Goal: Task Accomplishment & Management: Use online tool/utility

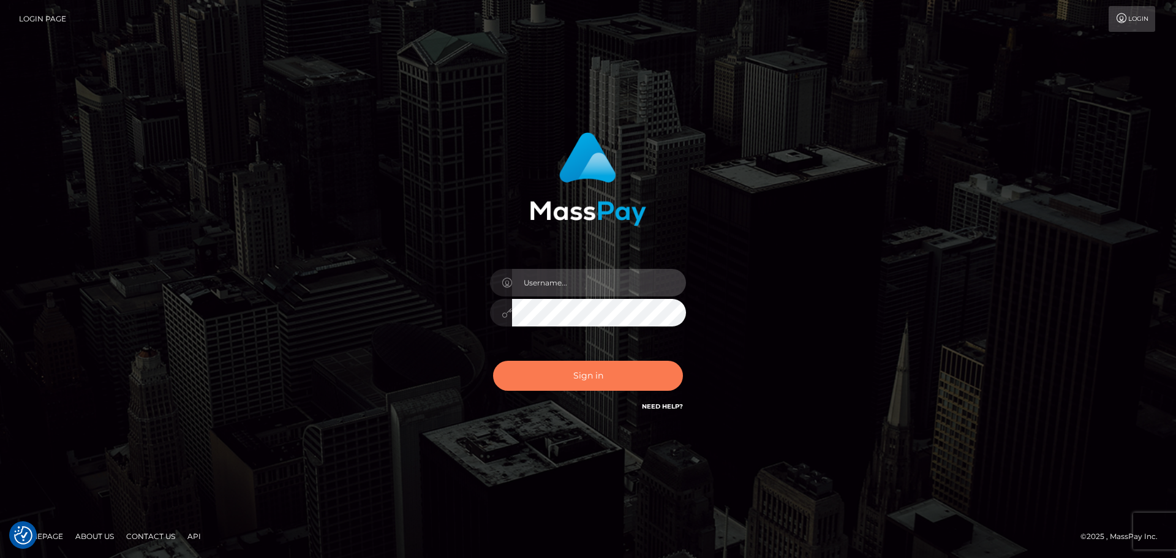
type input "felip.great"
click at [584, 374] on button "Sign in" at bounding box center [588, 376] width 190 height 30
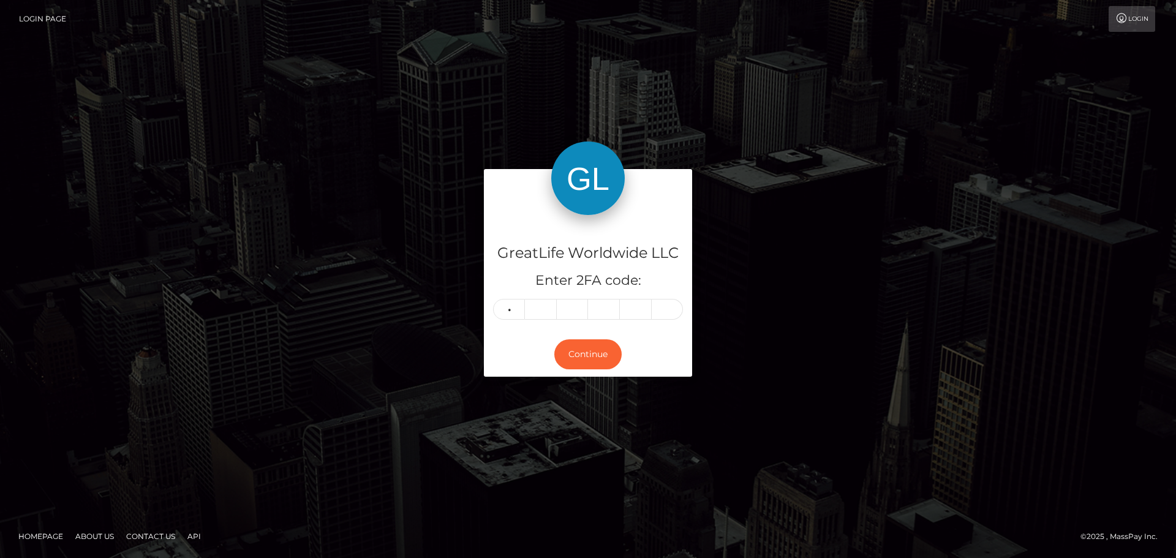
type input "0"
type input "5"
type input "3"
type input "5"
type input "3"
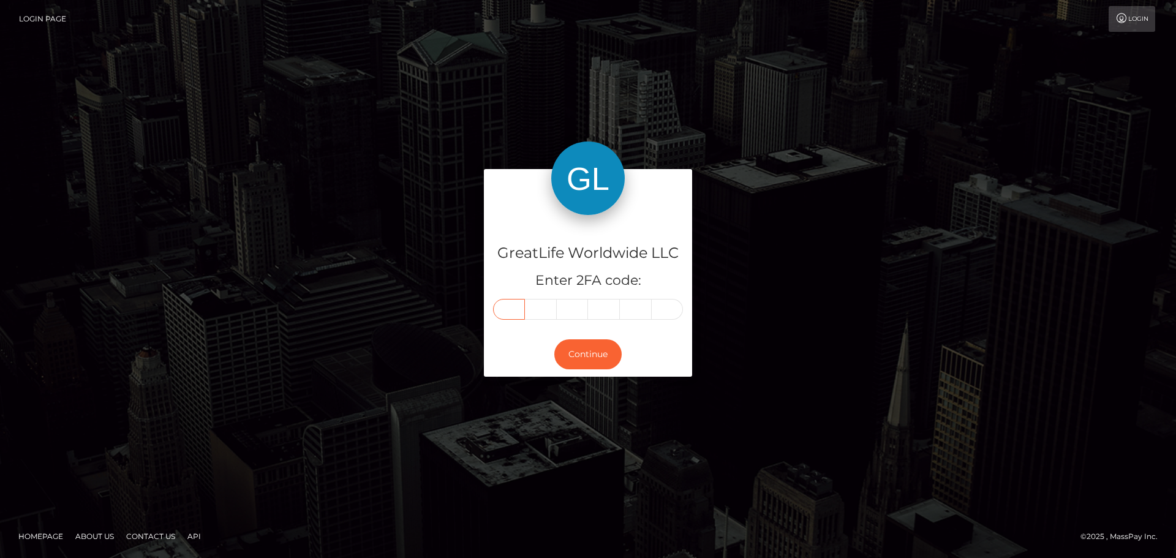
type input "0"
type input "2"
type input "5"
type input "3"
type input "5"
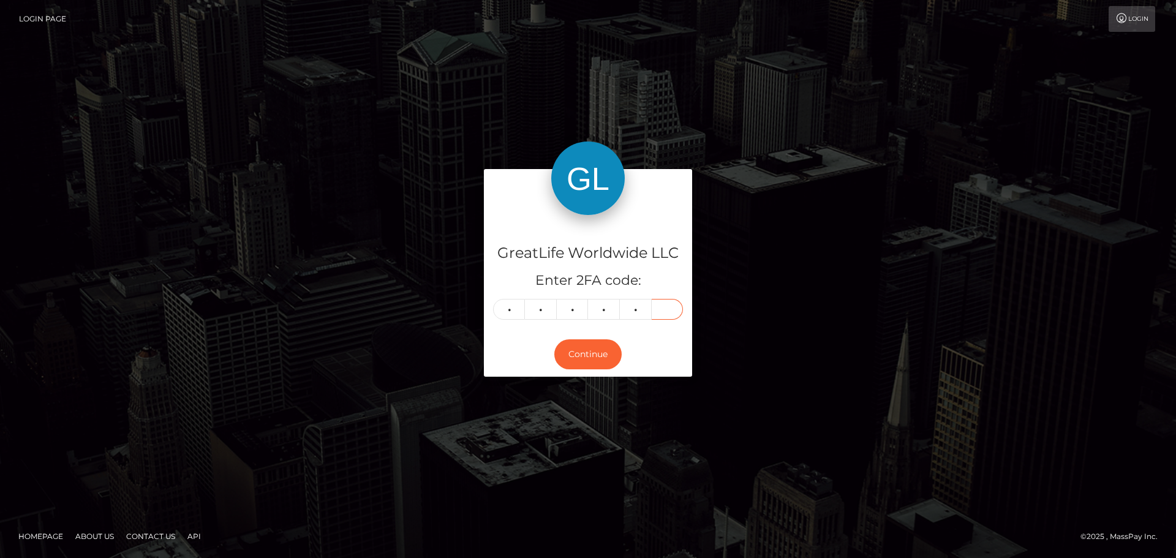
type input "3"
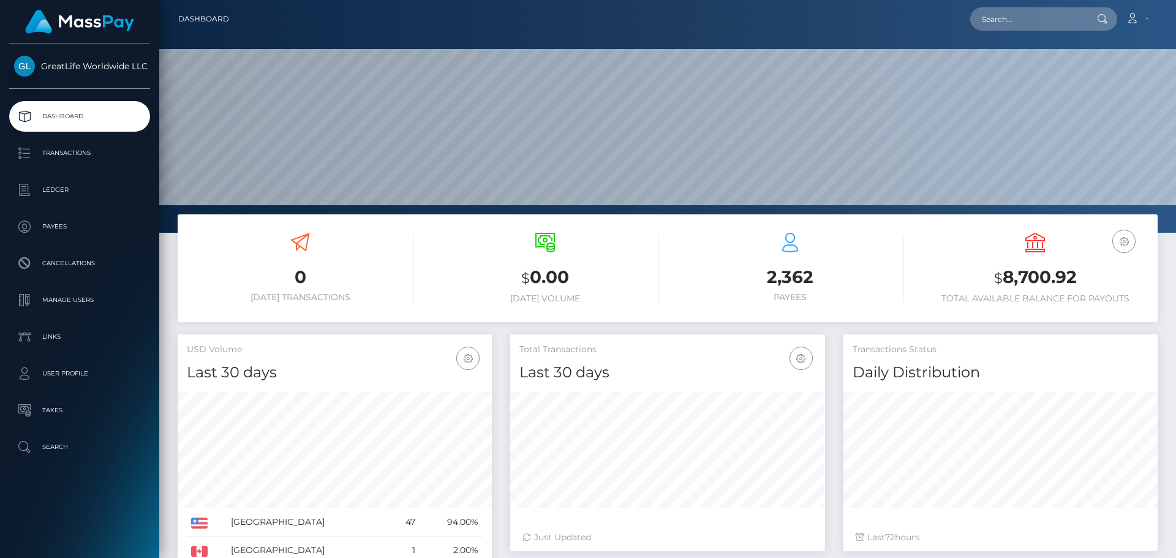
scroll to position [217, 315]
click at [1009, 15] on input "text" at bounding box center [1027, 18] width 115 height 23
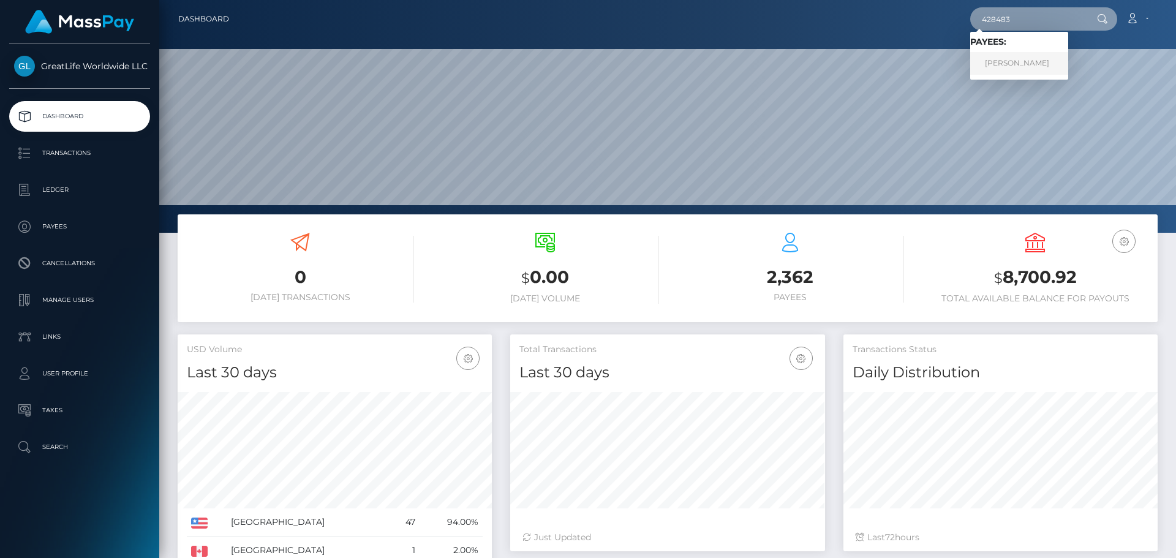
type input "428483"
click at [998, 63] on link "Robert Dick" at bounding box center [1019, 63] width 98 height 23
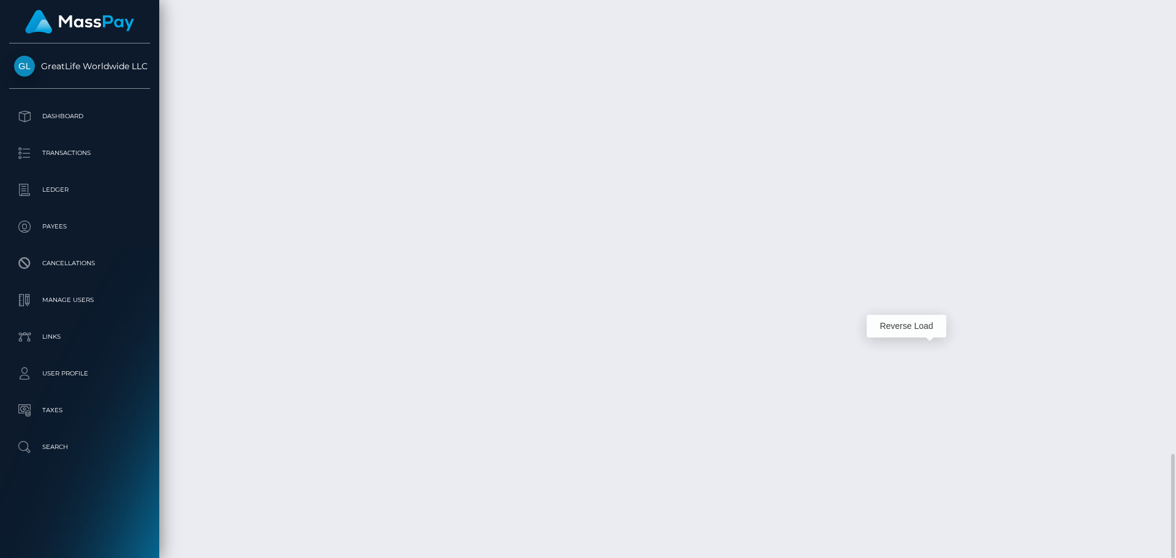
scroll to position [147, 315]
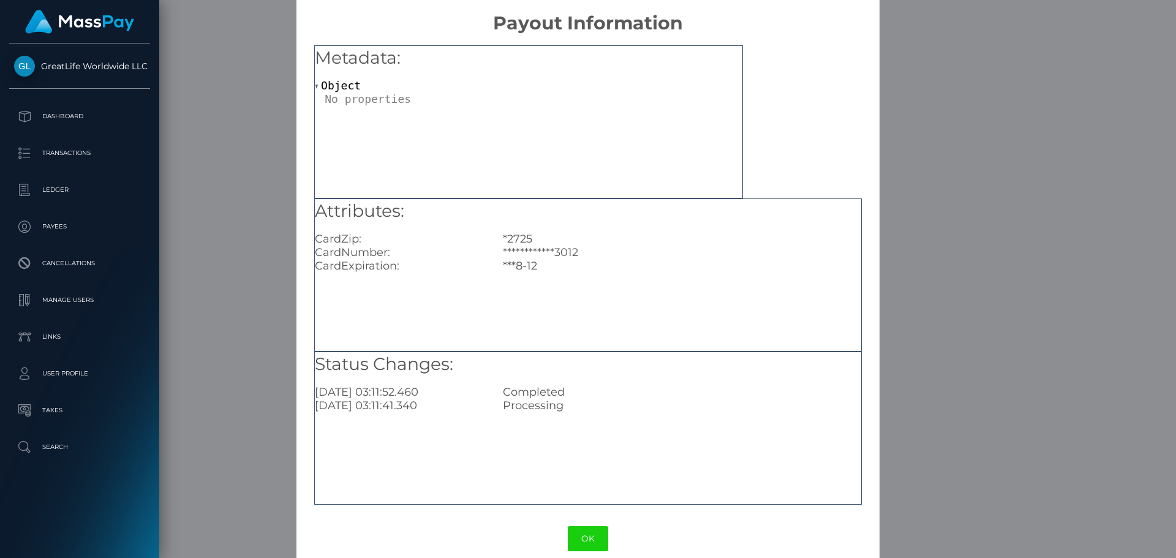
scroll to position [0, 0]
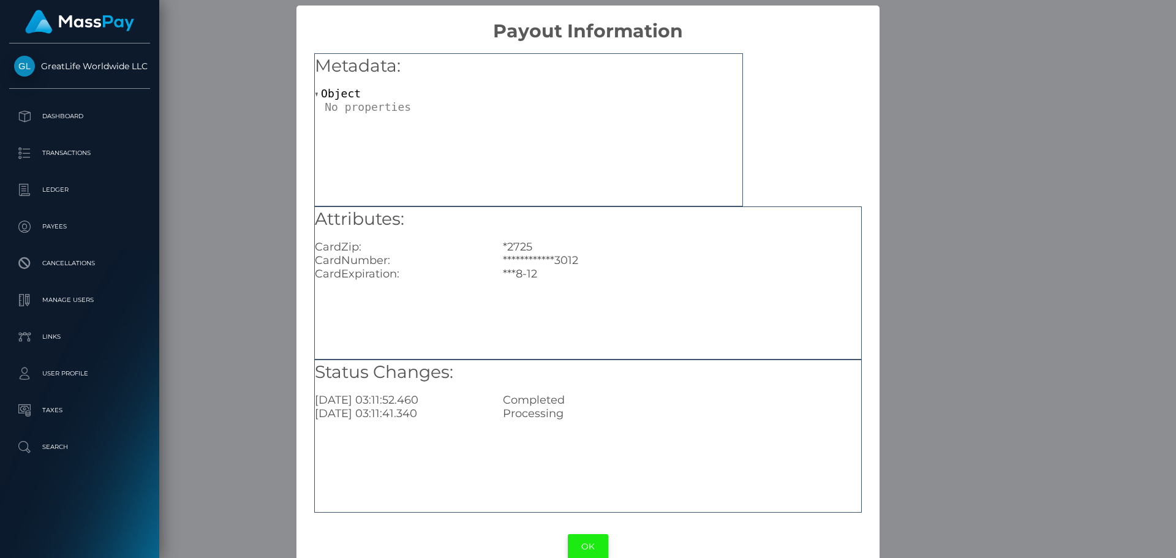
click at [590, 543] on button "OK" at bounding box center [588, 546] width 40 height 25
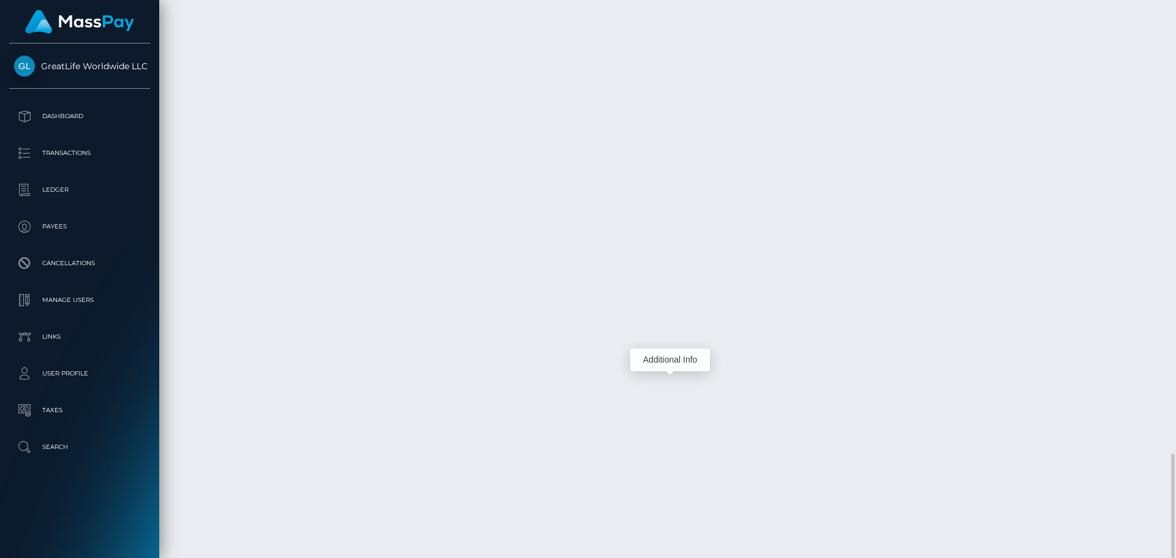
scroll to position [147, 315]
